Goal: Find specific page/section: Find specific page/section

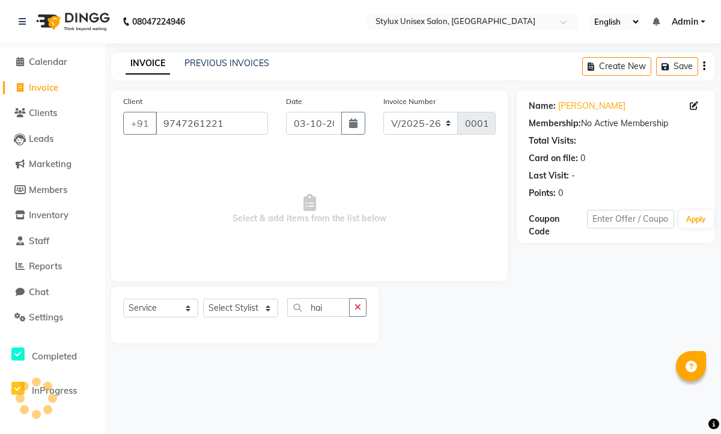
select select "9140"
select select "service"
click at [236, 128] on input "9747261221" at bounding box center [212, 123] width 112 height 23
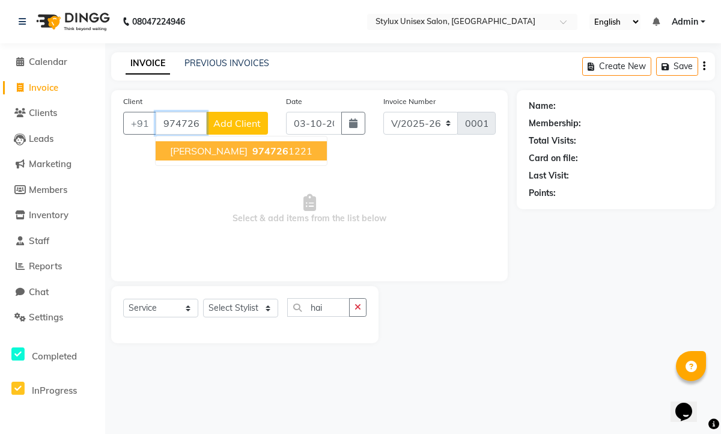
click at [214, 155] on span "[PERSON_NAME]" at bounding box center [208, 151] width 77 height 12
type input "9747261221"
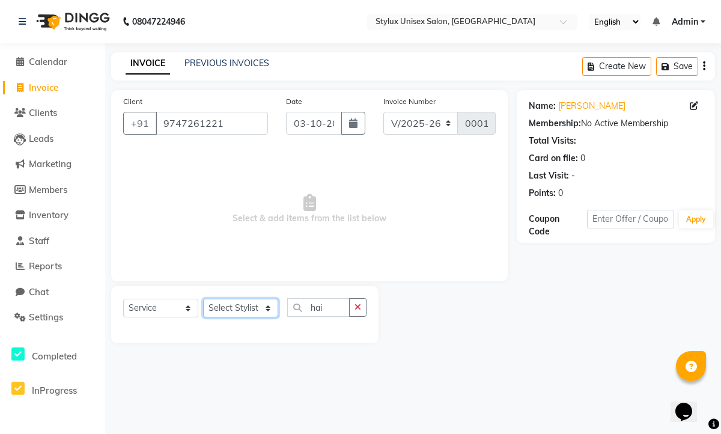
click at [234, 304] on select "Select Stylist" at bounding box center [240, 307] width 75 height 19
click at [177, 313] on select "Select Service Product Membership Package Voucher Prepaid Gift Card" at bounding box center [160, 307] width 75 height 19
click at [123, 298] on select "Select Service Product Membership Package Voucher Prepaid Gift Card" at bounding box center [160, 307] width 75 height 19
click at [359, 303] on icon "button" at bounding box center [357, 307] width 7 height 8
click at [325, 308] on input "text" at bounding box center [326, 307] width 79 height 19
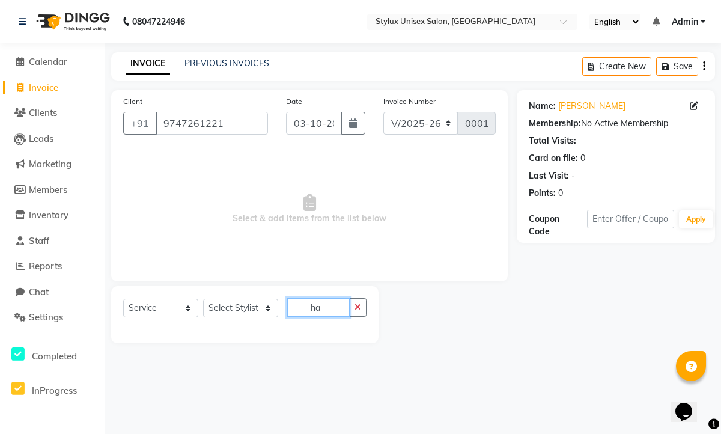
type input "h"
click at [51, 60] on span "Calendar" at bounding box center [48, 61] width 38 height 11
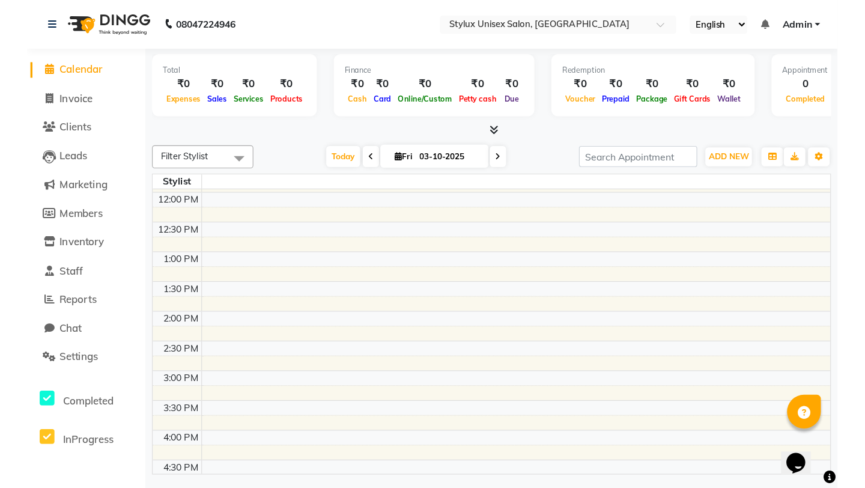
scroll to position [18, 0]
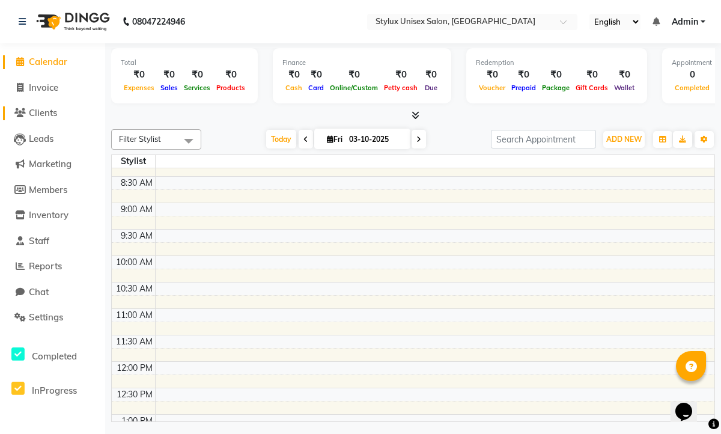
click at [44, 116] on span "Clients" at bounding box center [43, 112] width 28 height 11
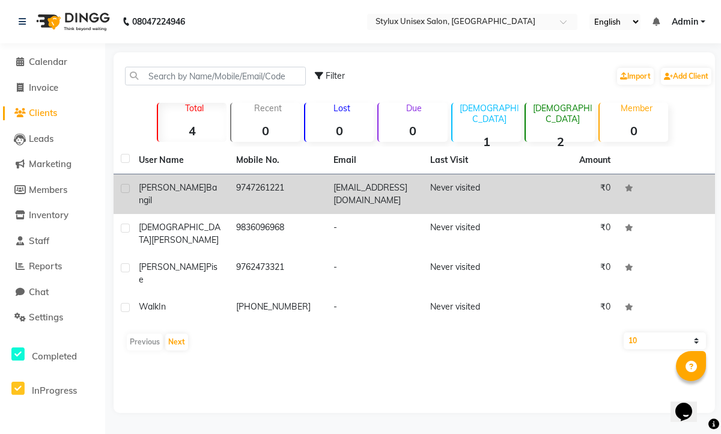
click at [261, 201] on td "9747261221" at bounding box center [277, 194] width 97 height 40
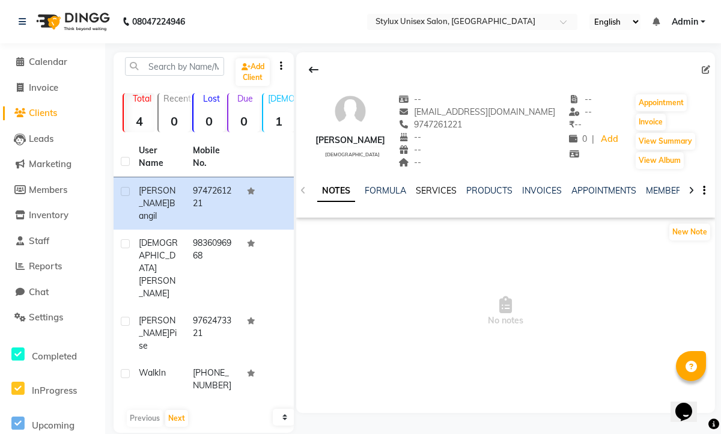
click at [441, 189] on link "SERVICES" at bounding box center [436, 190] width 41 height 11
